Goal: Task Accomplishment & Management: Use online tool/utility

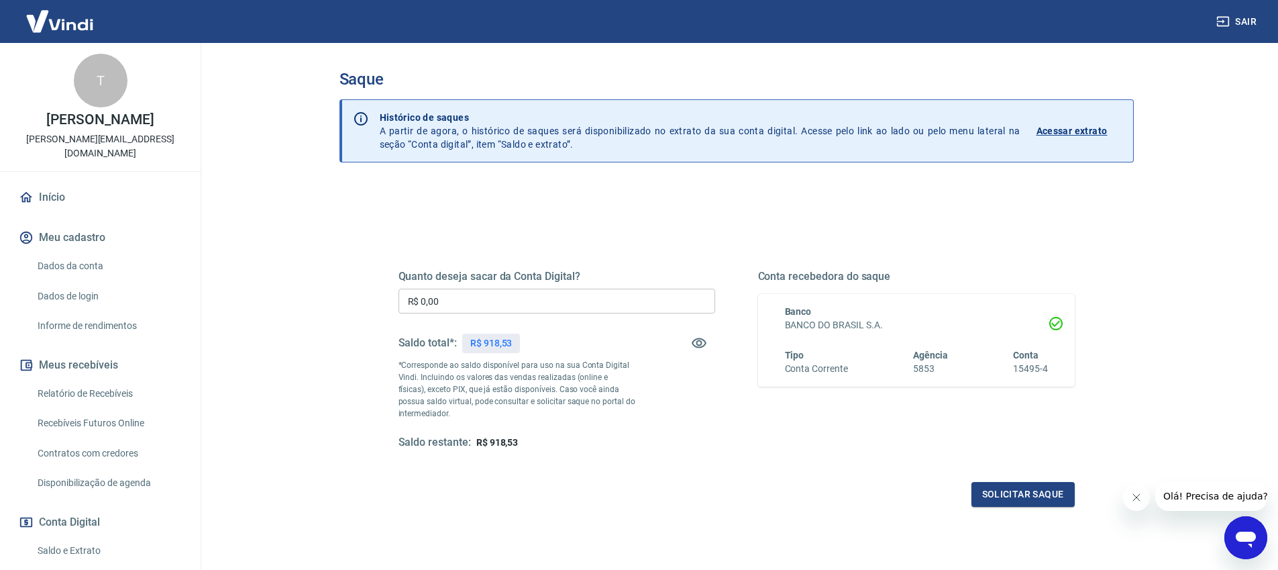
click at [490, 305] on input "R$ 0,00" at bounding box center [556, 300] width 317 height 25
type input "R$ 918,53"
click at [1040, 496] on button "Solicitar saque" at bounding box center [1022, 494] width 103 height 25
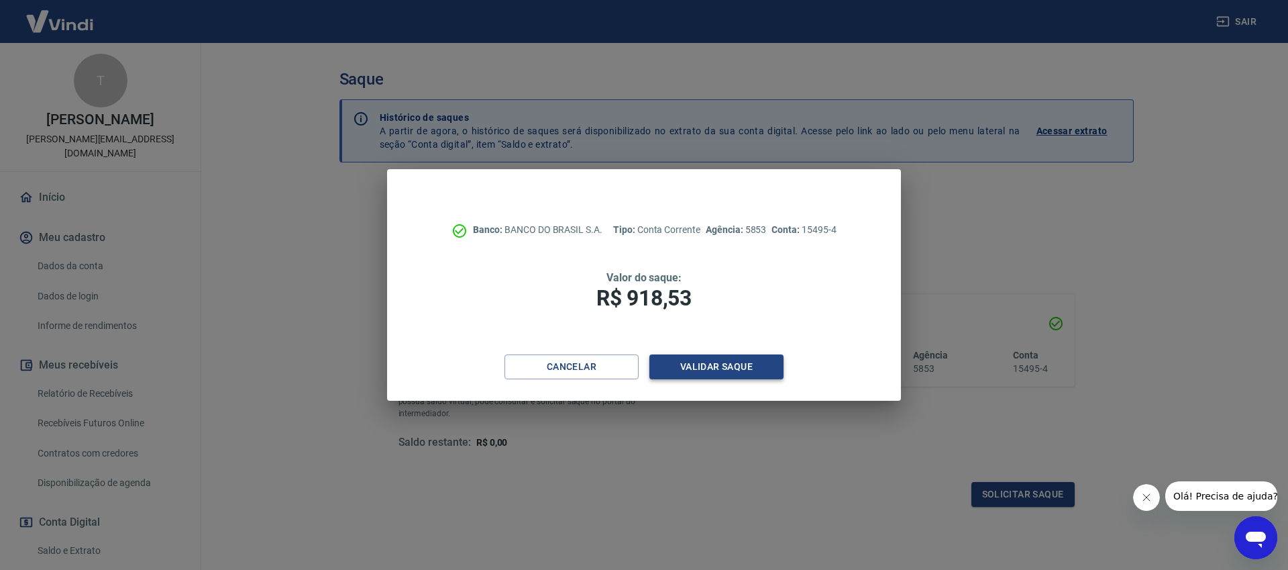
click at [695, 363] on button "Validar saque" at bounding box center [716, 366] width 134 height 25
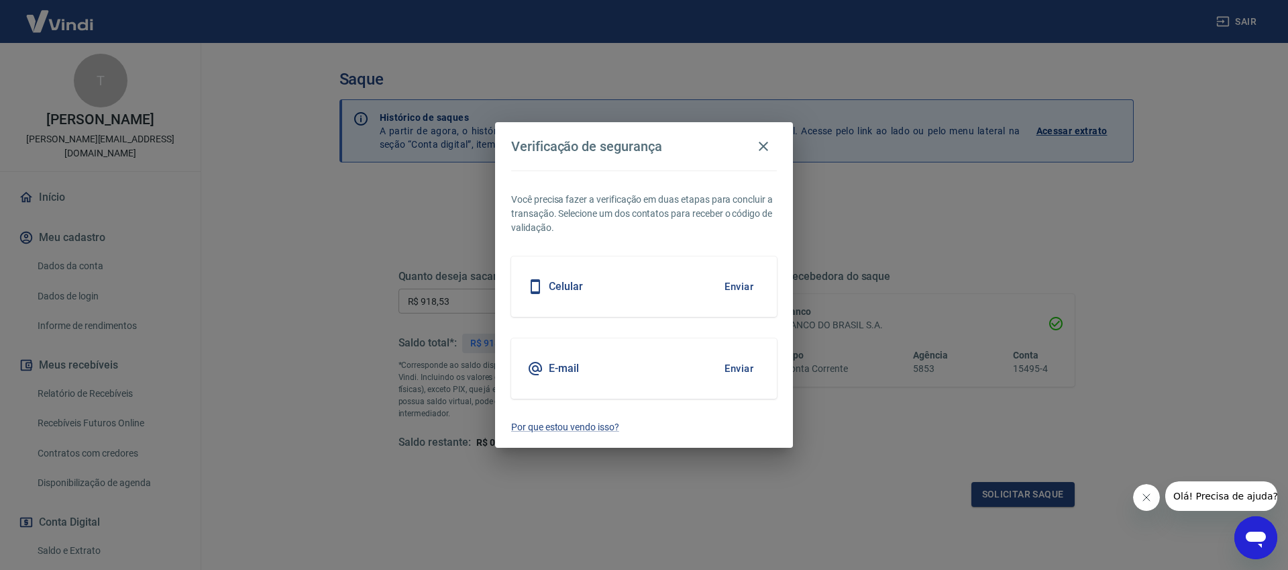
click at [739, 370] on button "Enviar" at bounding box center [739, 368] width 44 height 28
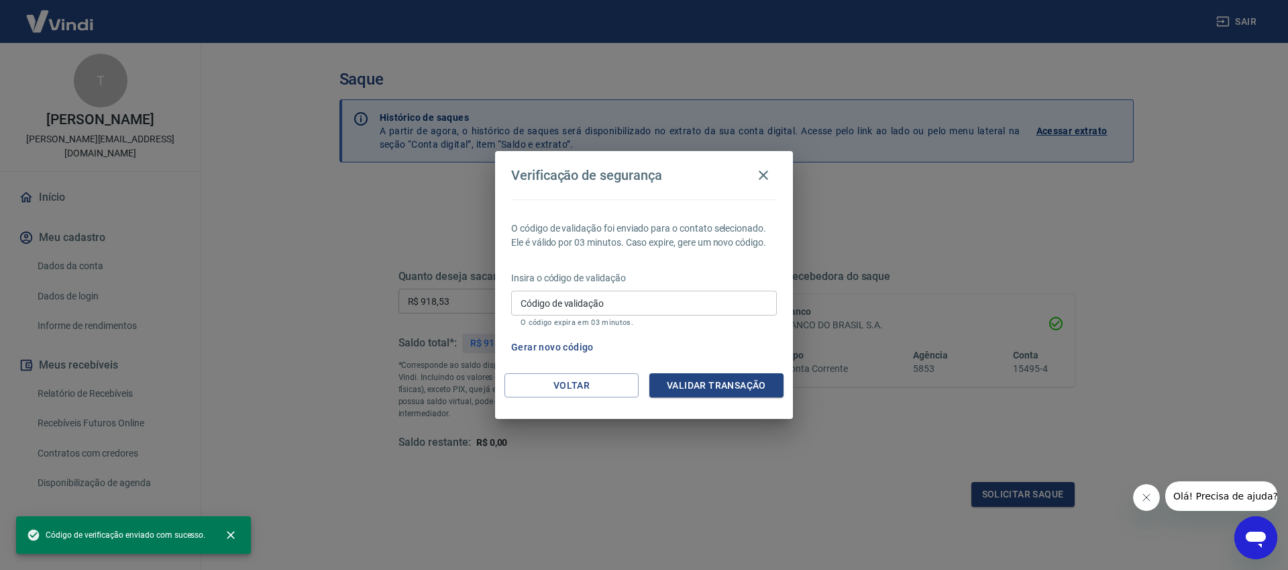
click at [658, 304] on input "Código de validação" at bounding box center [644, 302] width 266 height 25
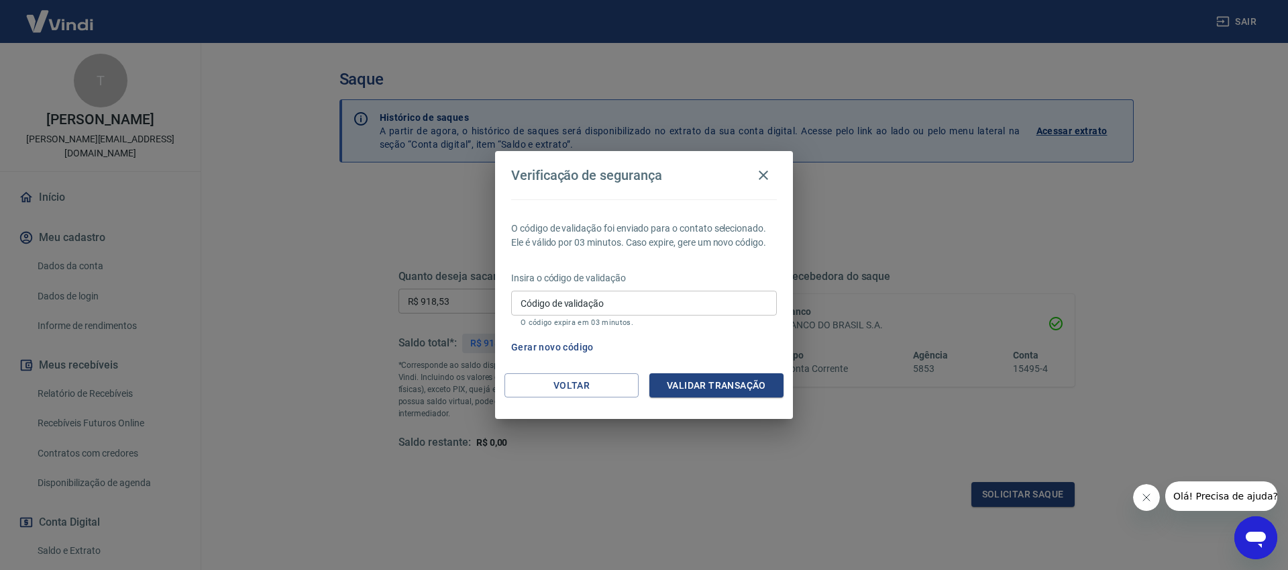
drag, startPoint x: 616, startPoint y: 317, endPoint x: 614, endPoint y: 308, distance: 8.8
click at [616, 316] on div "Código de validação Código de validação O código expira em 03 minutos." at bounding box center [644, 308] width 266 height 36
click at [615, 306] on input "Código de validação" at bounding box center [644, 302] width 266 height 25
paste input "751177"
type input "751177"
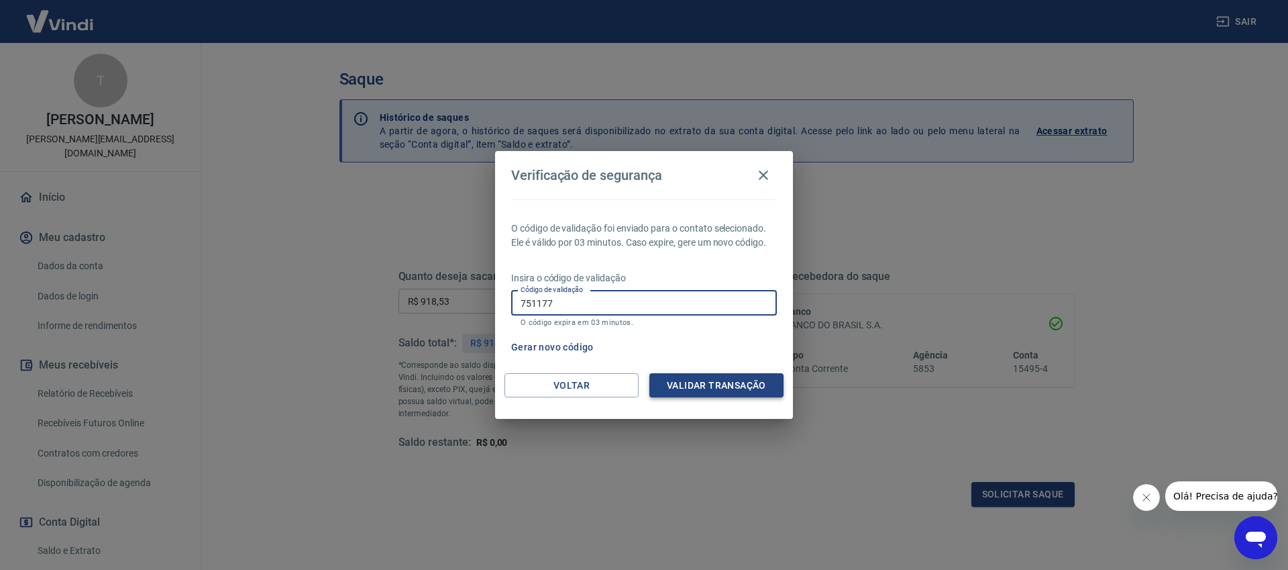
click at [700, 392] on button "Validar transação" at bounding box center [716, 385] width 134 height 25
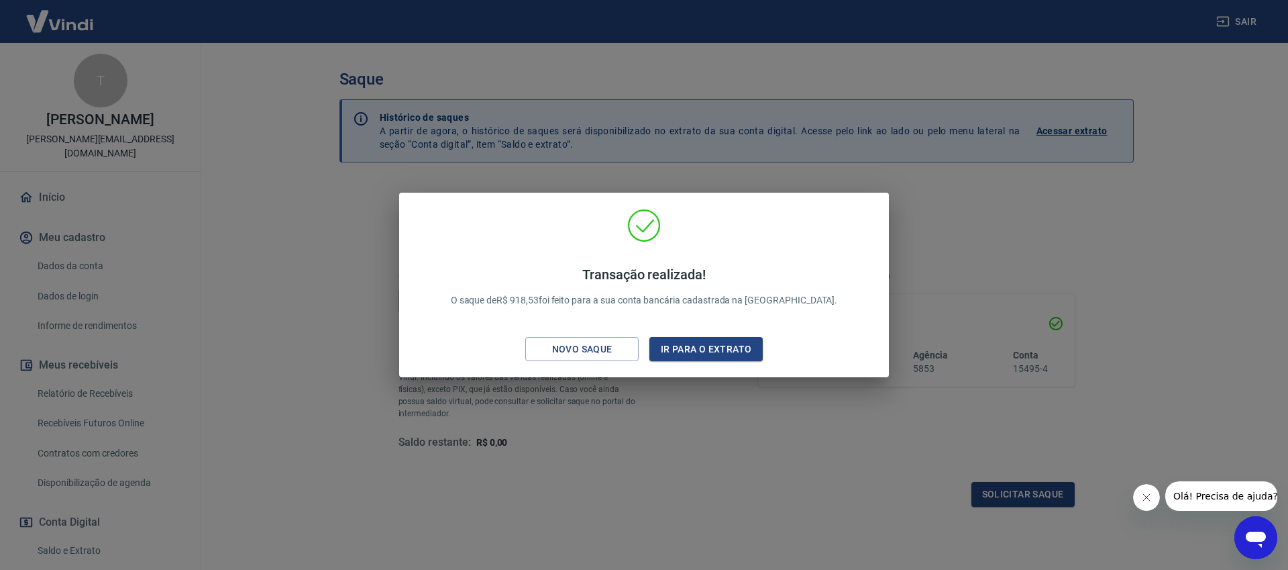
click at [1097, 202] on div "Transação realizada! O saque de R$ 918,53 foi feito para a sua conta bancária c…" at bounding box center [644, 285] width 1288 height 570
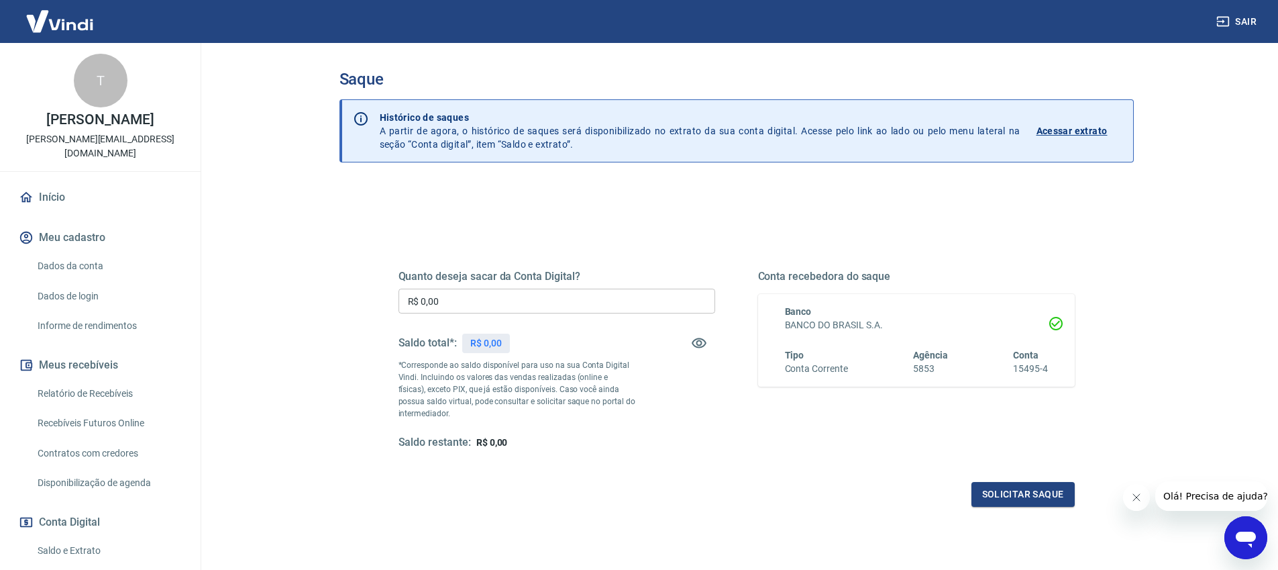
click at [371, 225] on div "Quanto deseja sacar da Conta Digital? R$ 0,00 ​ Saldo total*: R$ 0,00 *Correspo…" at bounding box center [736, 367] width 741 height 312
